Goal: Transaction & Acquisition: Download file/media

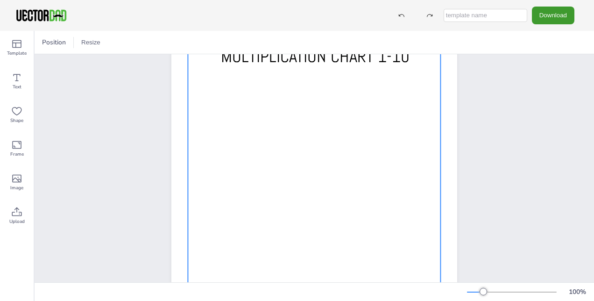
scroll to position [21, 0]
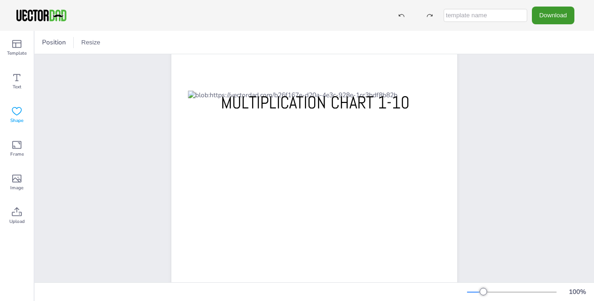
click at [19, 112] on icon at bounding box center [16, 111] width 11 height 11
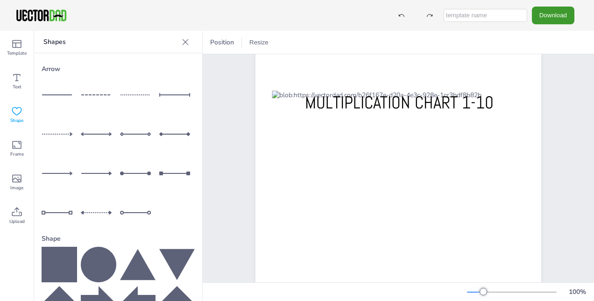
click at [13, 111] on icon at bounding box center [16, 111] width 11 height 11
click at [17, 153] on span "Frame" at bounding box center [17, 153] width 14 height 7
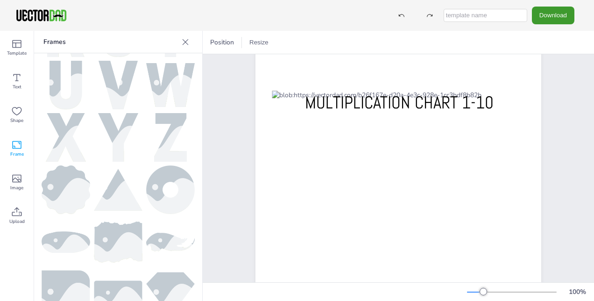
scroll to position [462, 0]
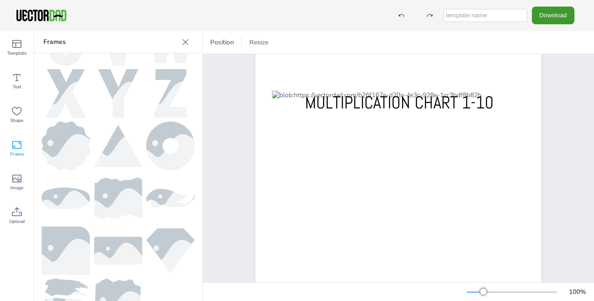
click at [230, 185] on div "[DOMAIN_NAME] MULTIPLICATION CHART 1-10" at bounding box center [398, 231] width 366 height 397
click at [19, 45] on icon at bounding box center [16, 43] width 11 height 11
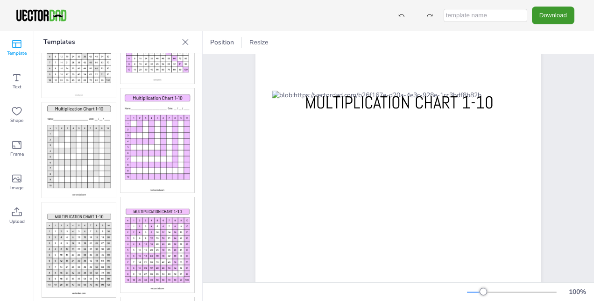
scroll to position [537, 0]
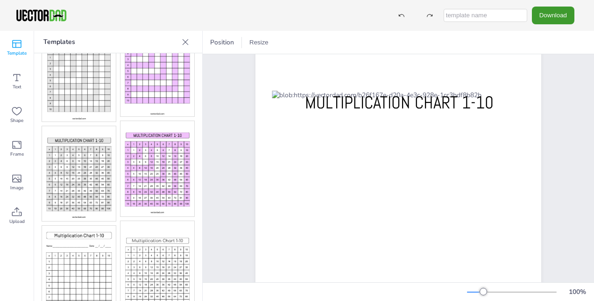
click at [171, 150] on img at bounding box center [157, 168] width 74 height 95
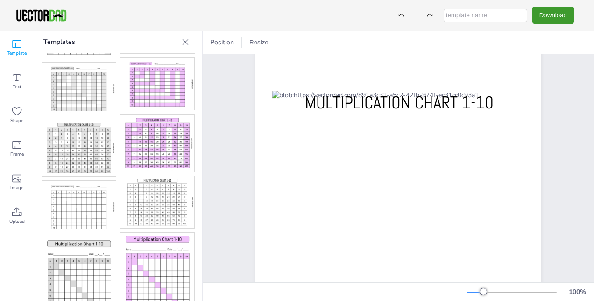
scroll to position [108, 0]
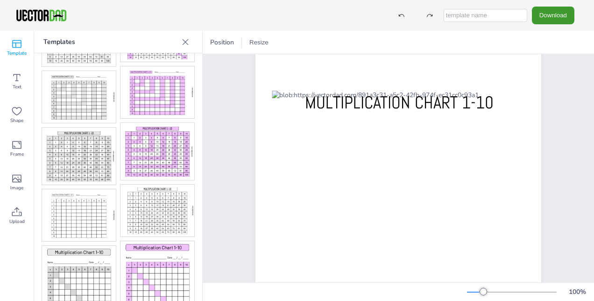
click at [161, 139] on img at bounding box center [157, 151] width 74 height 57
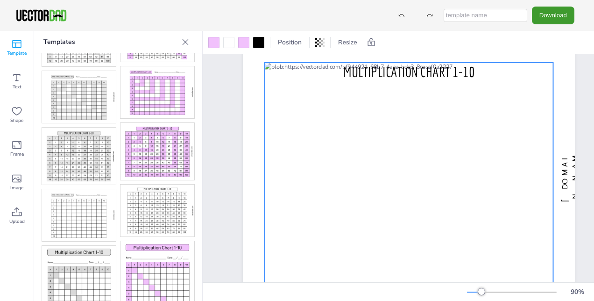
click at [348, 175] on div at bounding box center [409, 176] width 289 height 226
click at [322, 42] on icon at bounding box center [319, 42] width 9 height 9
click at [259, 44] on div at bounding box center [258, 42] width 11 height 11
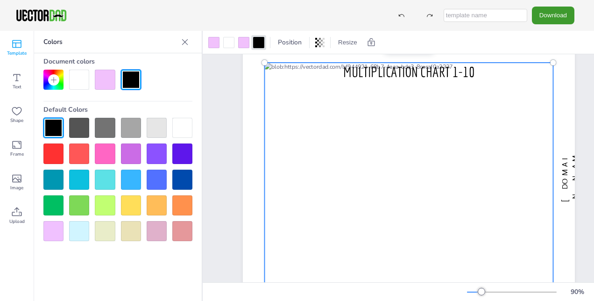
click at [183, 155] on div at bounding box center [182, 153] width 20 height 20
click at [55, 128] on div at bounding box center [53, 128] width 20 height 20
click at [242, 40] on div at bounding box center [243, 42] width 11 height 11
click at [104, 178] on div at bounding box center [105, 179] width 20 height 20
click at [227, 42] on div at bounding box center [228, 42] width 11 height 11
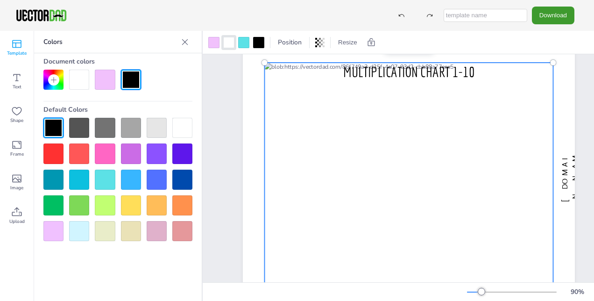
click at [107, 204] on div at bounding box center [105, 205] width 20 height 20
click at [214, 39] on div at bounding box center [213, 42] width 11 height 11
click at [104, 176] on div at bounding box center [105, 179] width 20 height 20
click at [228, 39] on div at bounding box center [228, 42] width 11 height 11
click at [160, 130] on div at bounding box center [157, 128] width 20 height 20
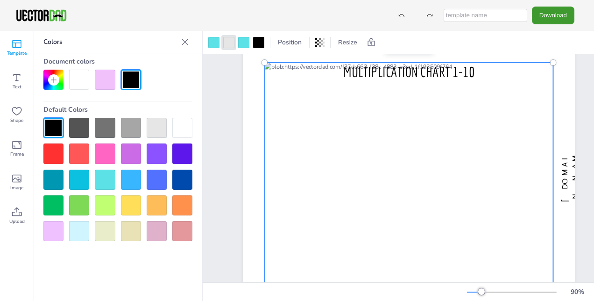
click at [189, 125] on div at bounding box center [182, 128] width 20 height 20
click at [176, 182] on div at bounding box center [182, 179] width 20 height 20
click at [160, 128] on div at bounding box center [157, 128] width 20 height 20
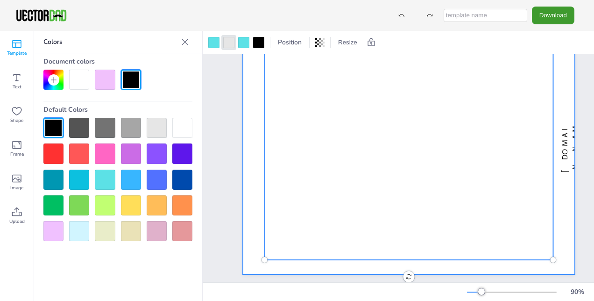
scroll to position [64, 0]
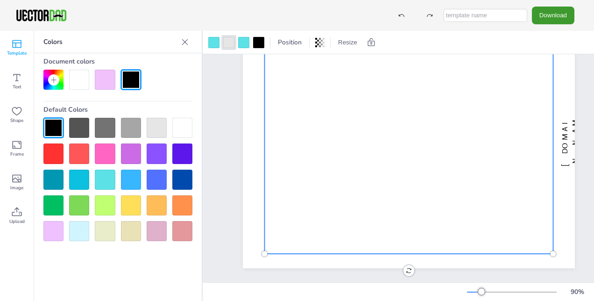
click at [410, 263] on div "[DOMAIN_NAME] MULTIPLICATION CHART 1-10" at bounding box center [409, 139] width 360 height 285
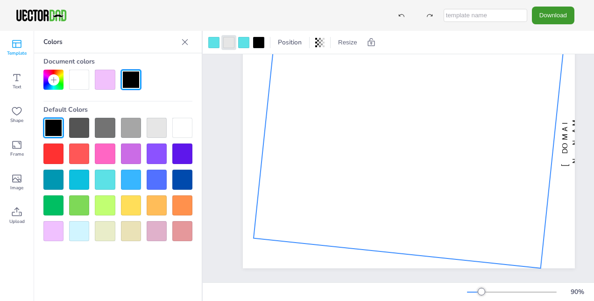
drag, startPoint x: 408, startPoint y: 263, endPoint x: 391, endPoint y: 298, distance: 38.2
click at [391, 298] on div "Position Resize [DOMAIN_NAME] MULTIPLICATION CHART 1-10 6 ° 90 %" at bounding box center [398, 166] width 391 height 270
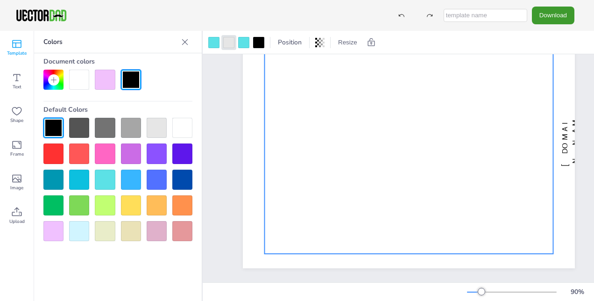
drag, startPoint x: 395, startPoint y: 262, endPoint x: 407, endPoint y: 274, distance: 16.8
click at [407, 274] on div "[DOMAIN_NAME] MULTIPLICATION CHART 1-10 0 °" at bounding box center [409, 139] width 360 height 285
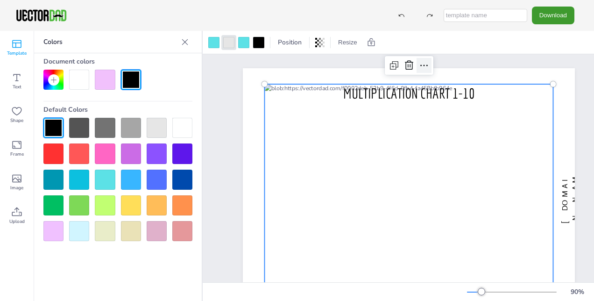
click at [423, 64] on icon at bounding box center [423, 65] width 11 height 11
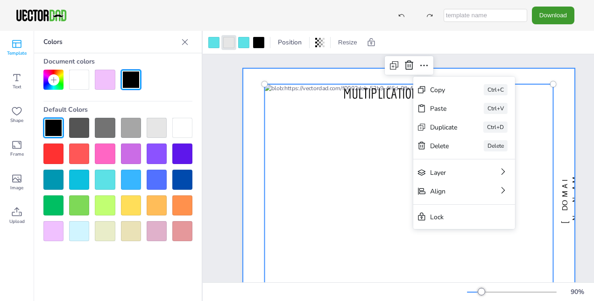
click at [295, 71] on div at bounding box center [409, 196] width 332 height 257
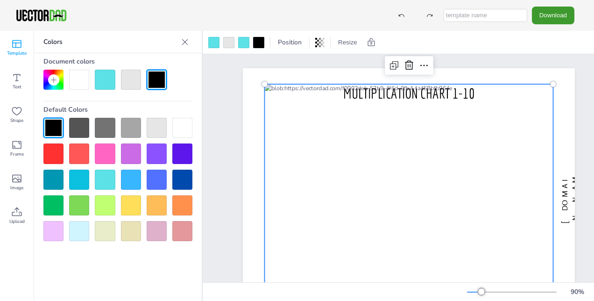
click at [281, 108] on div at bounding box center [409, 197] width 289 height 226
click at [305, 142] on div at bounding box center [409, 197] width 289 height 226
click at [184, 155] on div at bounding box center [182, 153] width 20 height 20
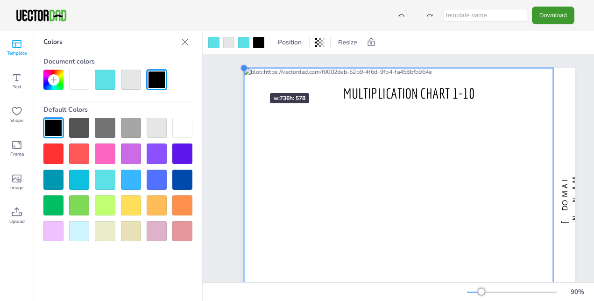
drag, startPoint x: 262, startPoint y: 84, endPoint x: 242, endPoint y: 76, distance: 22.0
click at [242, 76] on div "[DOMAIN_NAME] MULTIPLICATION CHART 1-10" at bounding box center [409, 196] width 360 height 257
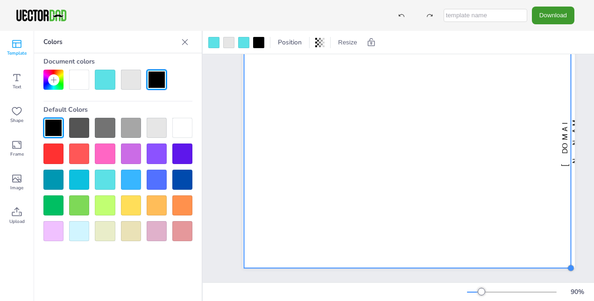
drag, startPoint x: 554, startPoint y: 247, endPoint x: 572, endPoint y: 247, distance: 17.7
click at [572, 247] on div "[DOMAIN_NAME] MULTIPLICATION CHART 1-10" at bounding box center [409, 139] width 332 height 257
click at [223, 222] on div "[DOMAIN_NAME] MULTIPLICATION CHART 1-10" at bounding box center [409, 139] width 412 height 285
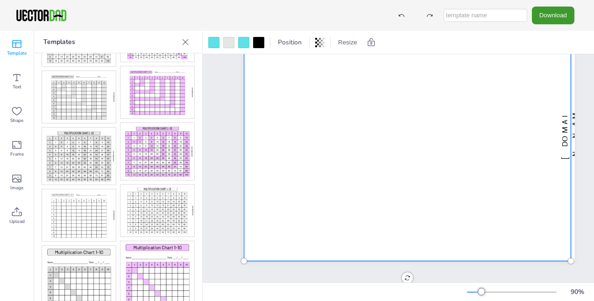
click at [496, 145] on div at bounding box center [407, 132] width 327 height 257
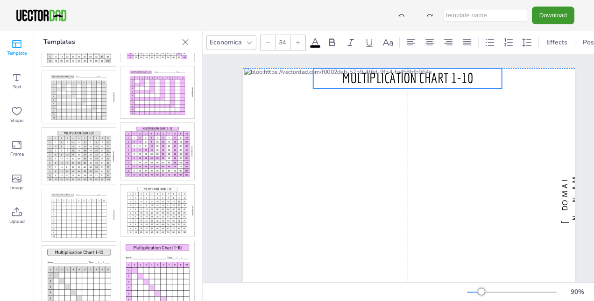
drag, startPoint x: 447, startPoint y: 91, endPoint x: 445, endPoint y: 74, distance: 17.4
click at [445, 74] on span "MULTIPLICATION CHART 1-10" at bounding box center [407, 78] width 131 height 16
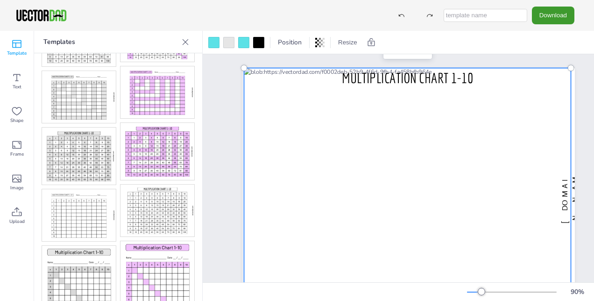
click at [274, 85] on div at bounding box center [407, 196] width 327 height 257
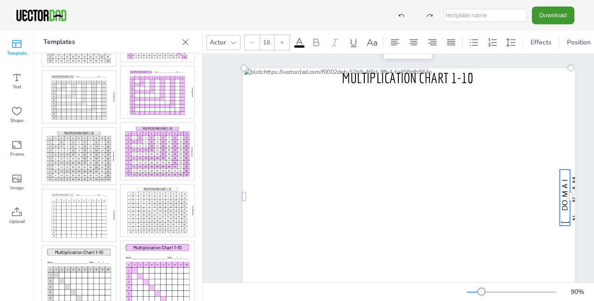
click at [565, 189] on span "[DOMAIN_NAME]" at bounding box center [575, 197] width 30 height 52
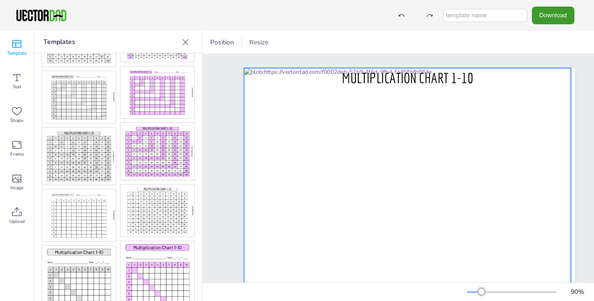
click at [549, 80] on div at bounding box center [407, 196] width 327 height 257
click at [244, 41] on div at bounding box center [243, 42] width 11 height 11
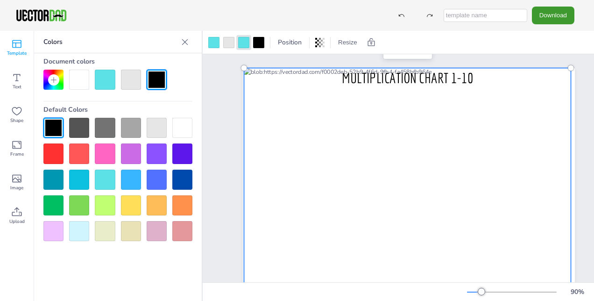
click at [106, 202] on div at bounding box center [105, 205] width 20 height 20
click at [127, 180] on div at bounding box center [131, 179] width 20 height 20
click at [104, 177] on div at bounding box center [105, 179] width 20 height 20
click at [186, 42] on icon at bounding box center [184, 41] width 9 height 9
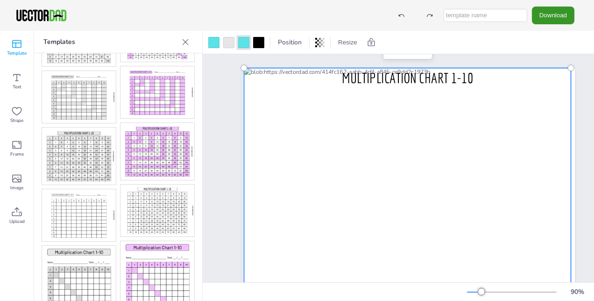
click at [551, 14] on button "Download" at bounding box center [553, 15] width 42 height 17
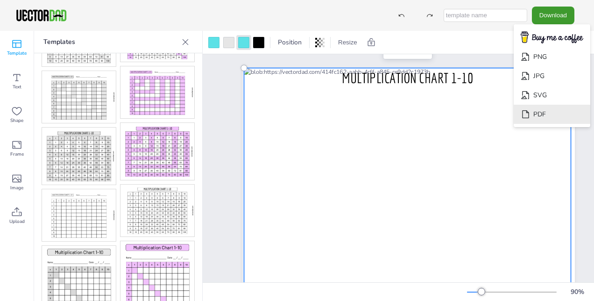
click at [537, 117] on li "PDF" at bounding box center [552, 114] width 77 height 19
